Goal: Transaction & Acquisition: Purchase product/service

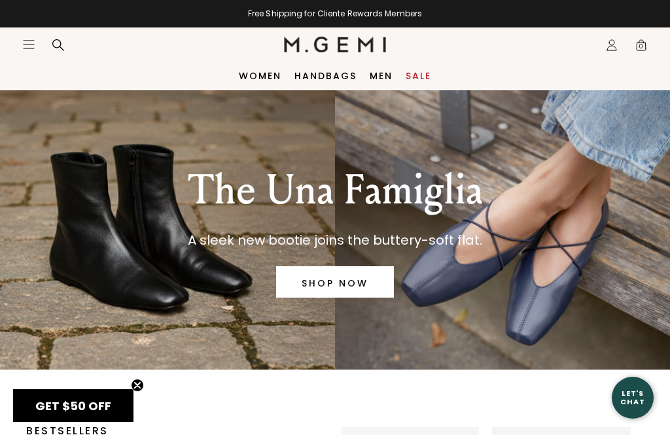
click at [34, 46] on icon "Icons/20x20/hamburger@2x" at bounding box center [28, 44] width 13 height 13
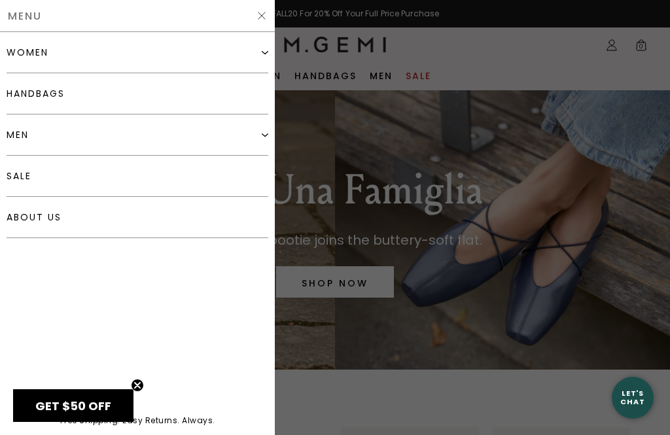
click at [265, 44] on div "women" at bounding box center [138, 52] width 262 height 41
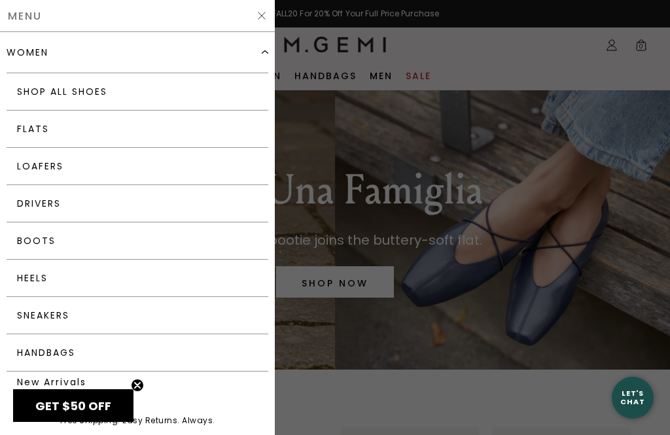
click at [36, 126] on link "Flats" at bounding box center [138, 129] width 262 height 37
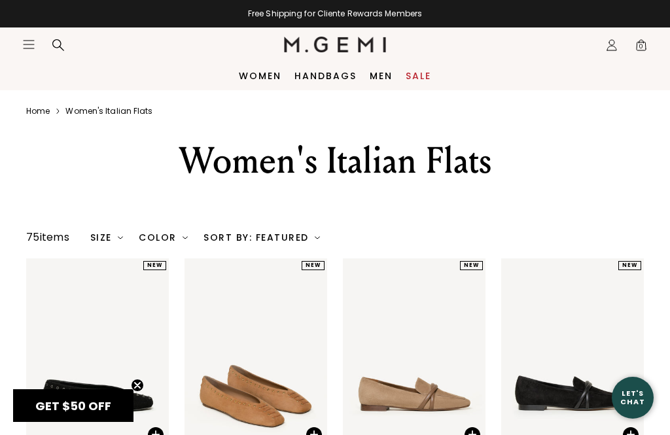
click at [123, 240] on img at bounding box center [120, 237] width 5 height 5
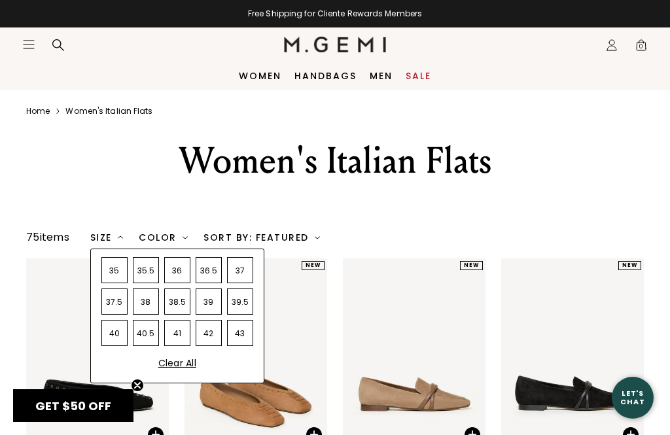
click at [128, 315] on div "37.5" at bounding box center [114, 301] width 26 height 26
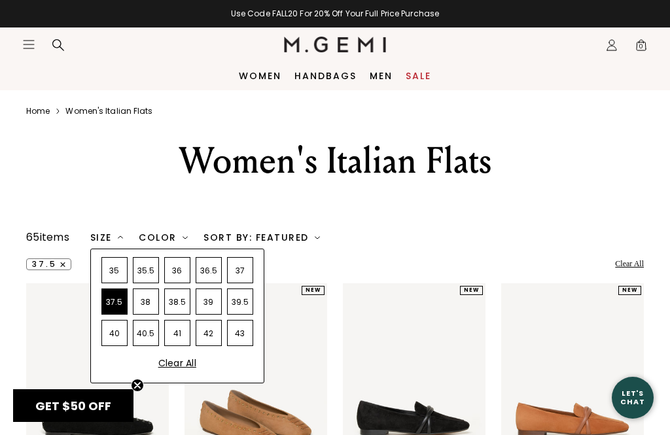
click at [152, 315] on div "38" at bounding box center [146, 301] width 26 height 26
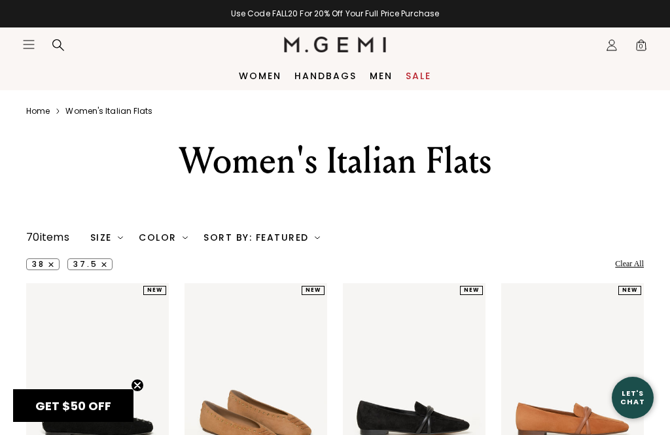
click at [168, 205] on div "Women's Italian Flats" at bounding box center [335, 176] width 670 height 79
click at [184, 240] on img at bounding box center [184, 237] width 5 height 5
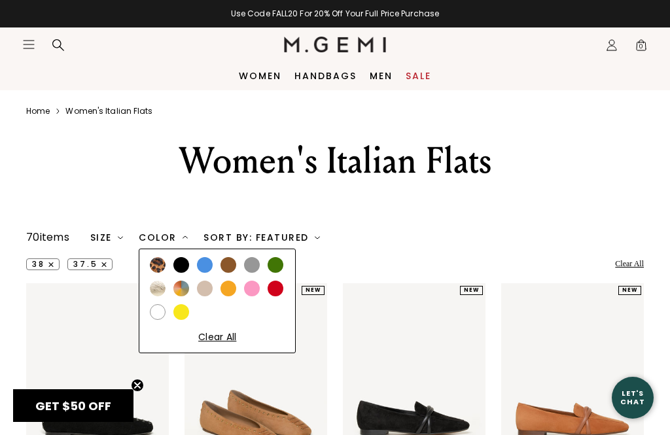
click at [186, 273] on div at bounding box center [181, 265] width 16 height 16
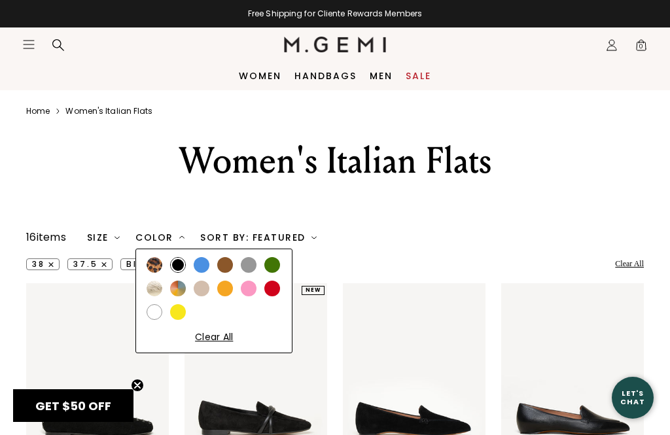
click at [204, 273] on div at bounding box center [202, 265] width 16 height 16
click at [156, 296] on img at bounding box center [154, 289] width 16 height 16
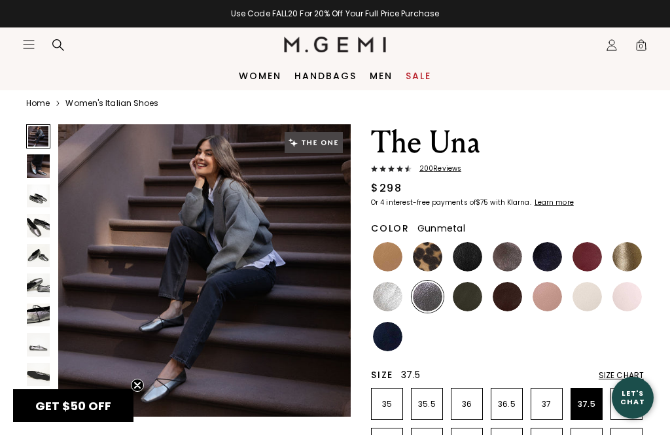
click at [589, 399] on p "37.5" at bounding box center [586, 404] width 31 height 10
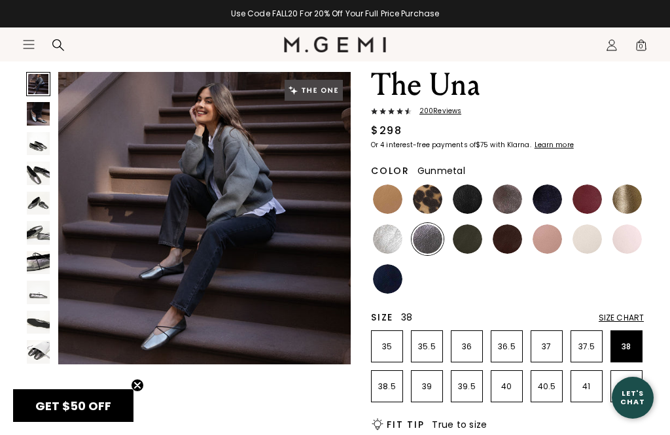
click at [633, 348] on p "38" at bounding box center [626, 346] width 31 height 10
click at [510, 201] on img at bounding box center [507, 198] width 29 height 29
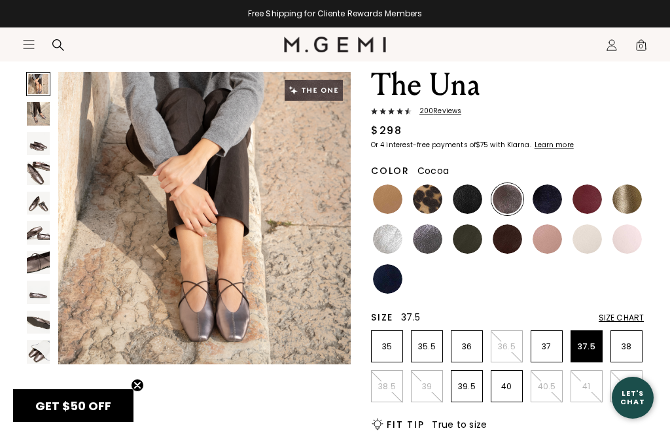
click at [595, 348] on p "37.5" at bounding box center [586, 346] width 31 height 10
click at [475, 194] on img at bounding box center [467, 198] width 29 height 29
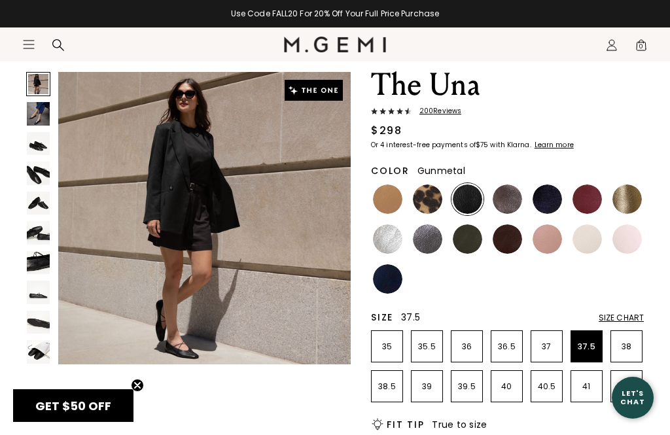
click at [434, 247] on img at bounding box center [427, 238] width 29 height 29
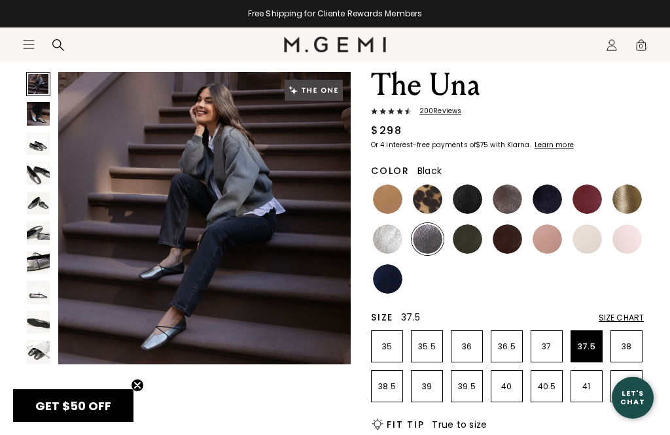
click at [462, 202] on img at bounding box center [467, 198] width 29 height 29
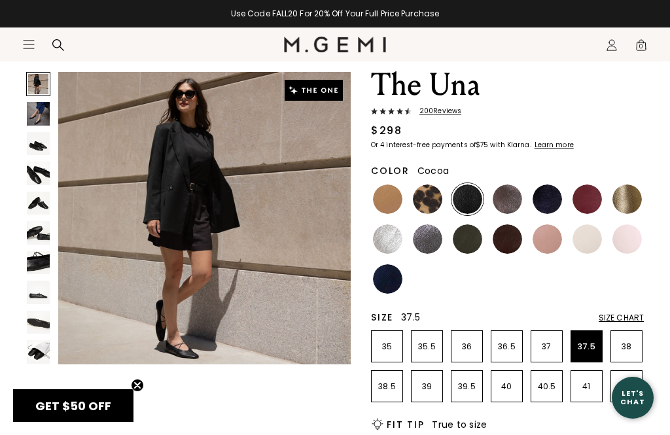
click at [506, 205] on img at bounding box center [507, 198] width 29 height 29
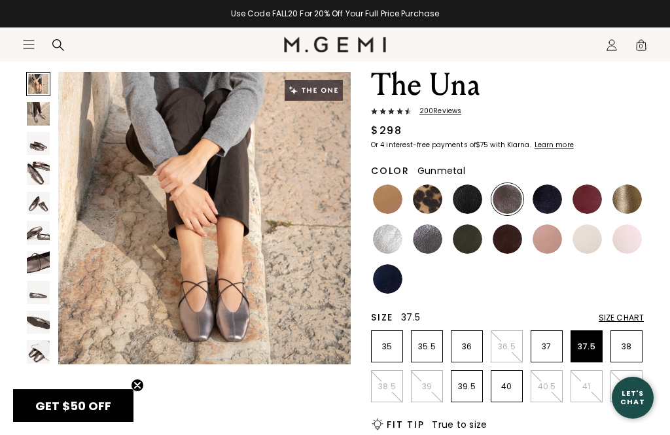
click at [428, 249] on img at bounding box center [427, 238] width 29 height 29
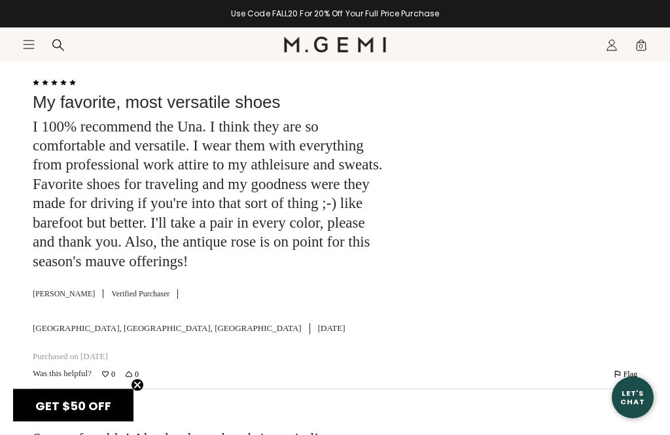
scroll to position [3305, 0]
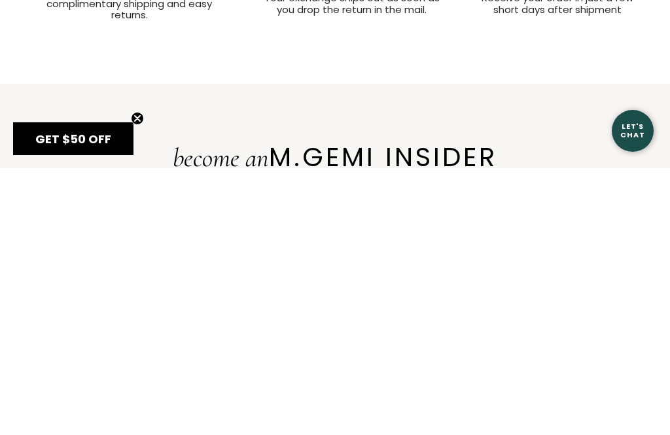
scroll to position [5274, 0]
type input "Gunmetal"
click at [125, 43] on button "Read More" at bounding box center [107, 38] width 35 height 10
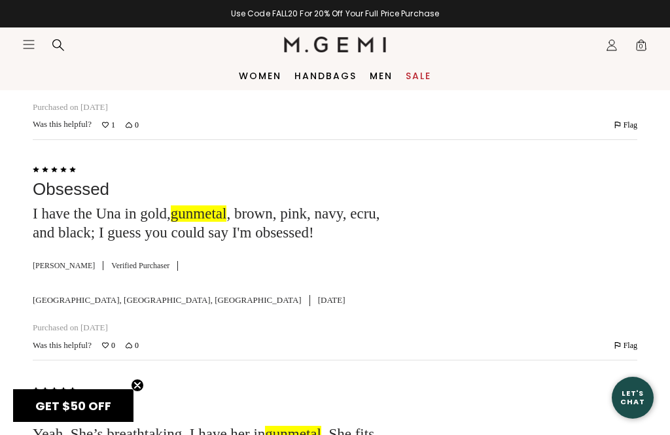
scroll to position [3405, 0]
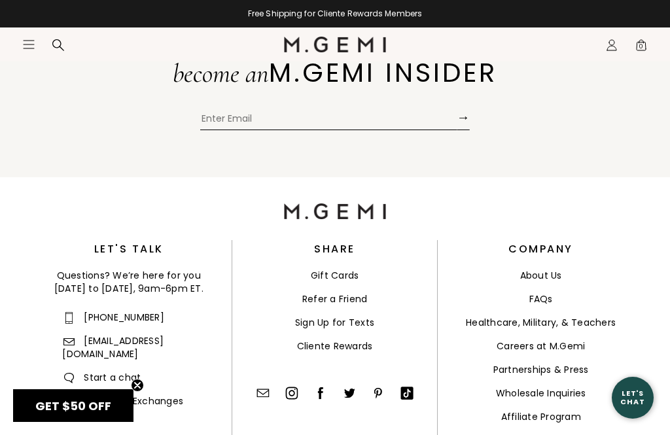
type input "C"
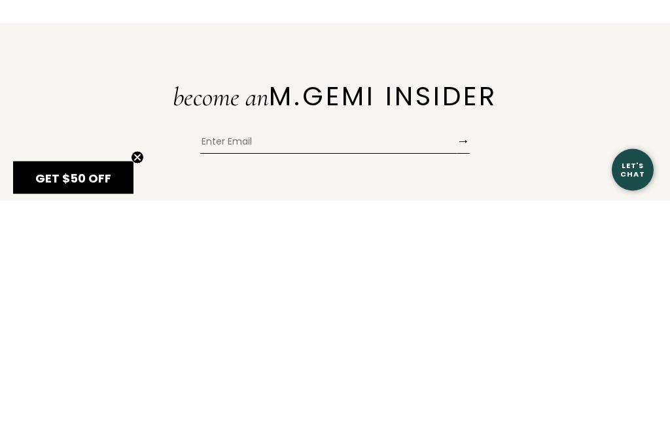
type input "Midnight"
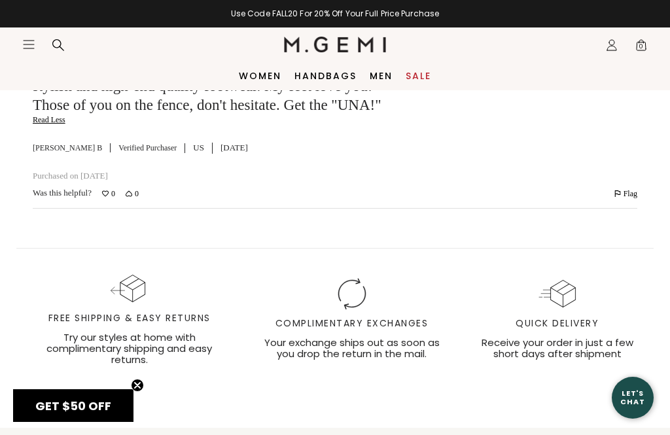
scroll to position [3486, 0]
